Goal: Information Seeking & Learning: Find specific fact

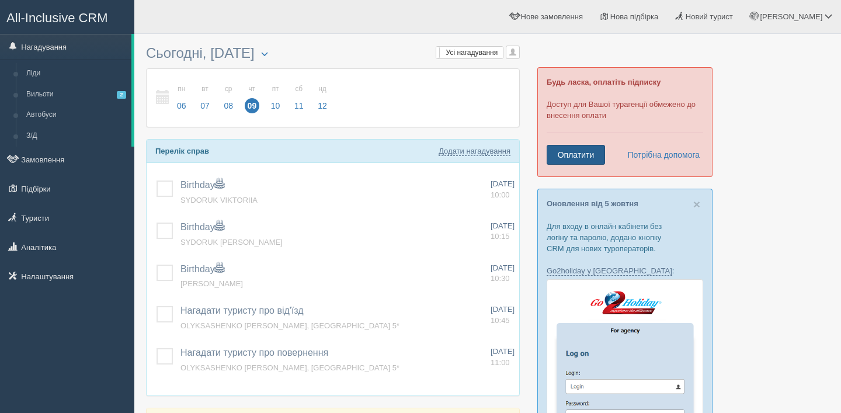
click at [592, 155] on link "Оплатити" at bounding box center [575, 155] width 58 height 20
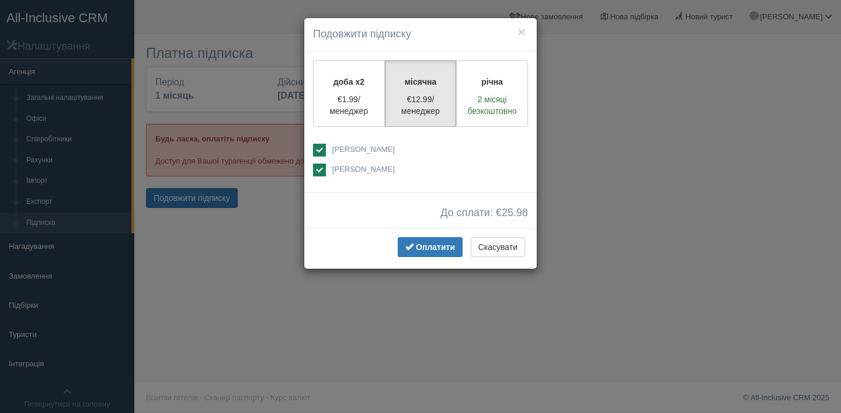
click at [357, 146] on span "[PERSON_NAME]" at bounding box center [363, 149] width 62 height 9
checkbox input "false"
click at [443, 248] on span "Оплатити" at bounding box center [435, 246] width 39 height 9
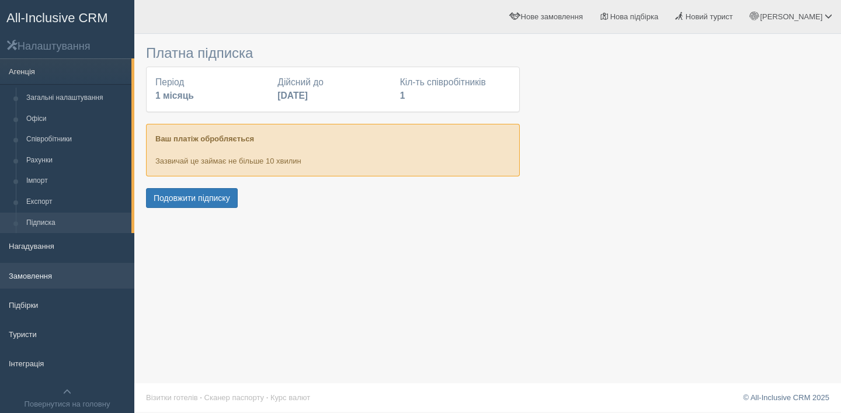
click at [59, 278] on link "Замовлення" at bounding box center [67, 276] width 134 height 26
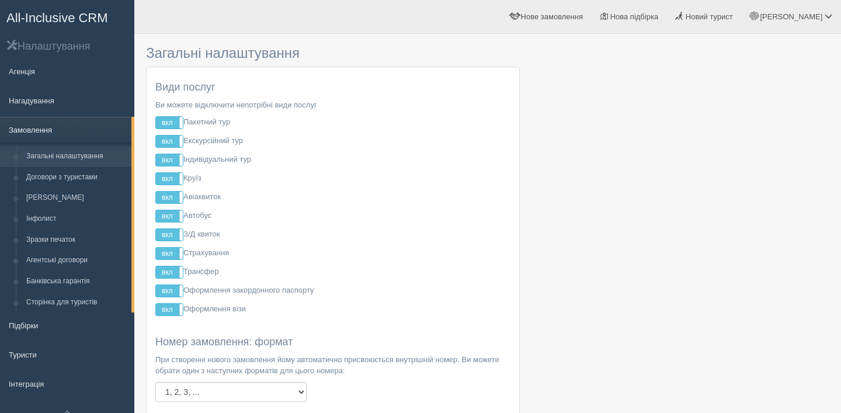
click at [47, 128] on link "Замовлення" at bounding box center [65, 130] width 131 height 26
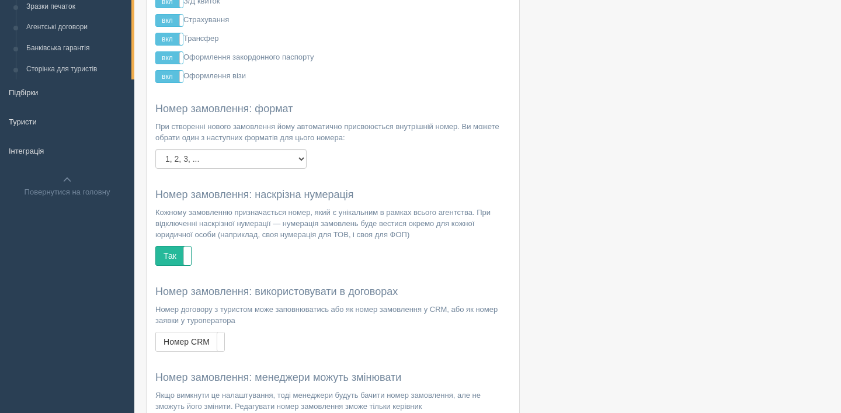
scroll to position [225, 0]
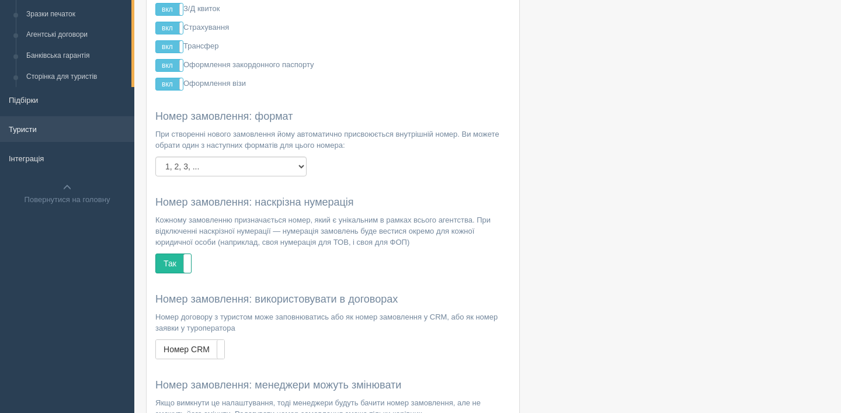
click at [54, 124] on link "Туристи" at bounding box center [67, 129] width 134 height 26
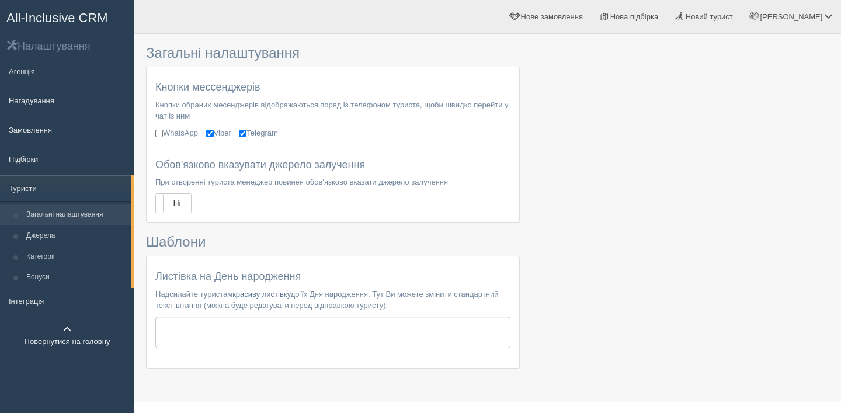
click at [62, 342] on link "Повернутися на головну" at bounding box center [67, 335] width 134 height 37
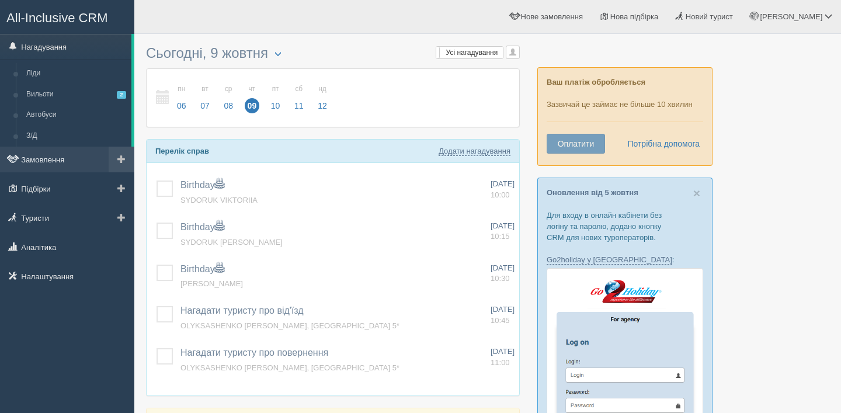
click at [76, 163] on link "Замовлення" at bounding box center [67, 160] width 134 height 26
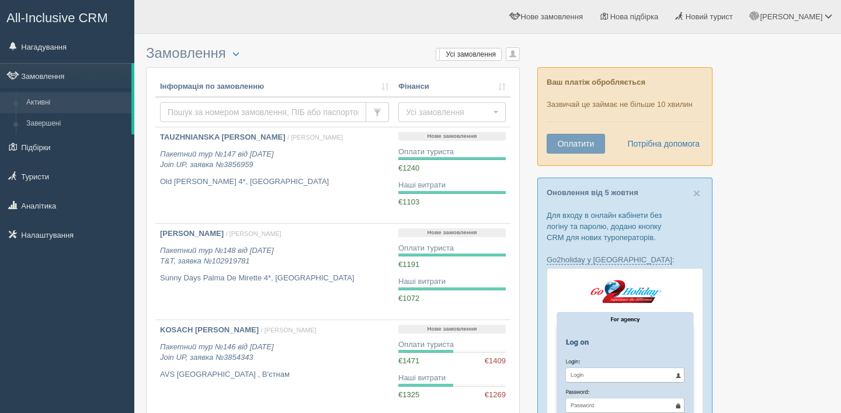
click at [246, 114] on input "text" at bounding box center [263, 112] width 206 height 20
type input "р"
type input "hudyma"
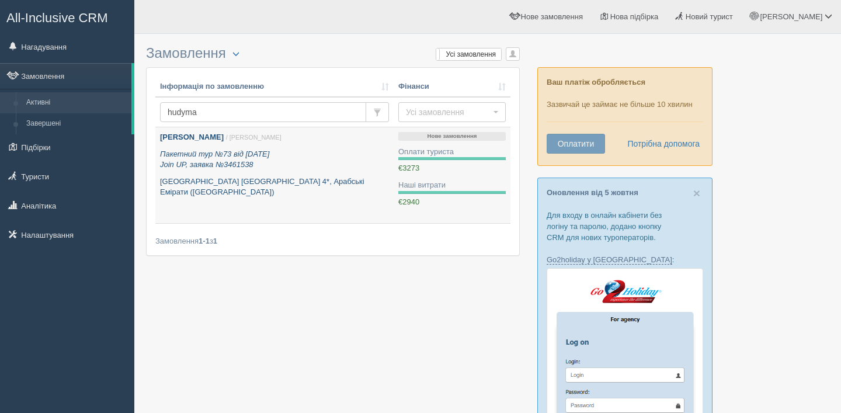
click at [326, 160] on p "Пакетний тур №73 від [DATE] Join UP, заявка №3461538" at bounding box center [274, 160] width 229 height 22
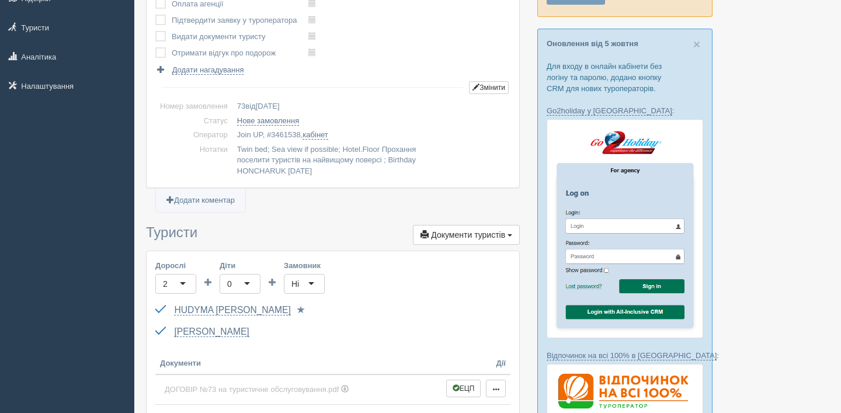
scroll to position [155, 0]
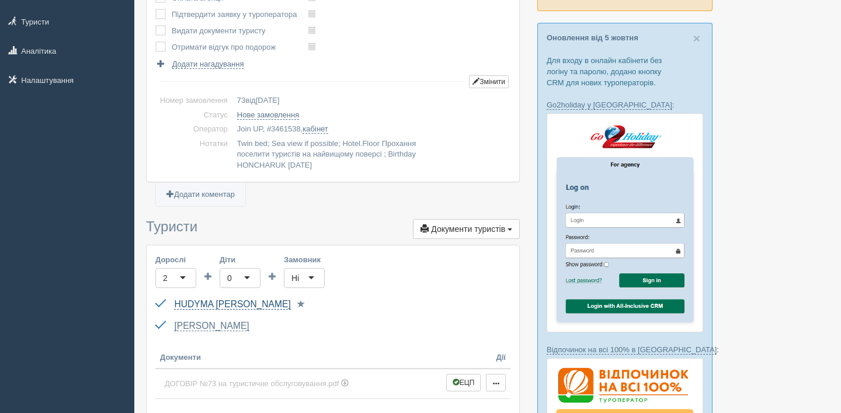
click at [225, 307] on link "[PERSON_NAME]" at bounding box center [232, 304] width 116 height 11
click at [229, 324] on link "HONCHARUK [PERSON_NAME]" at bounding box center [211, 326] width 75 height 11
